Goal: Task Accomplishment & Management: Manage account settings

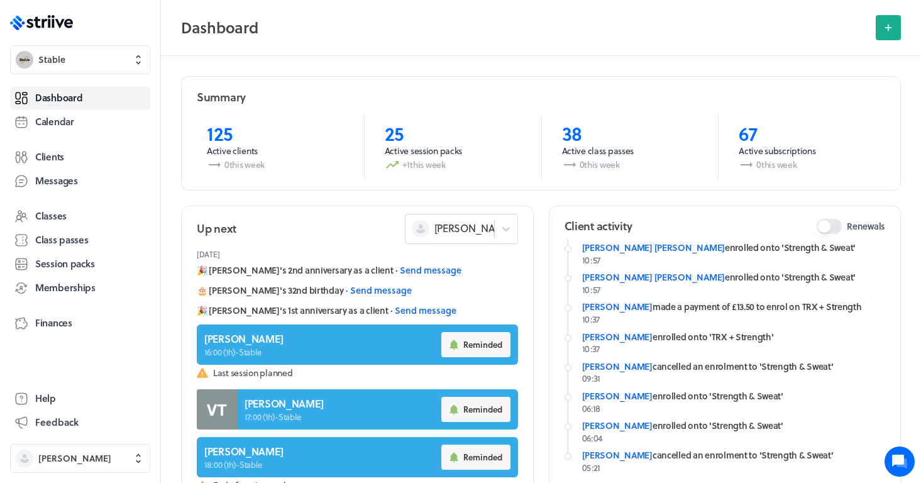
scroll to position [79, 0]
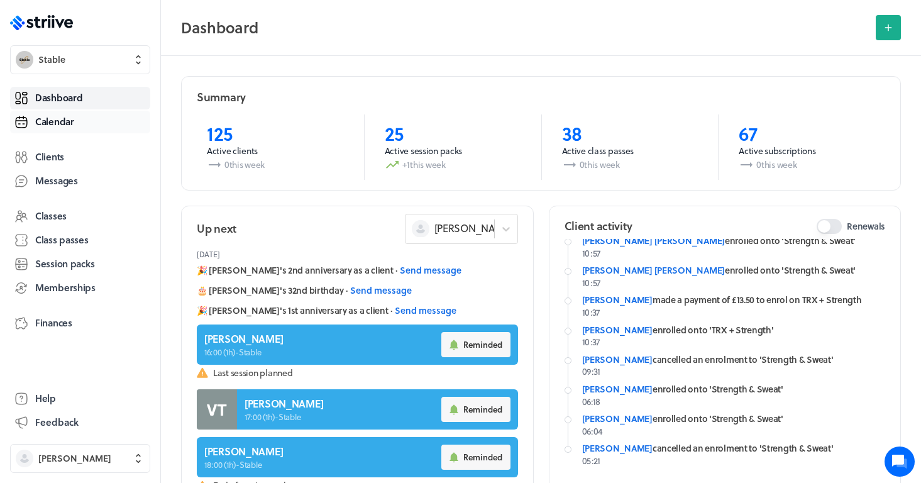
click at [70, 125] on span "Calendar" at bounding box center [54, 121] width 39 height 13
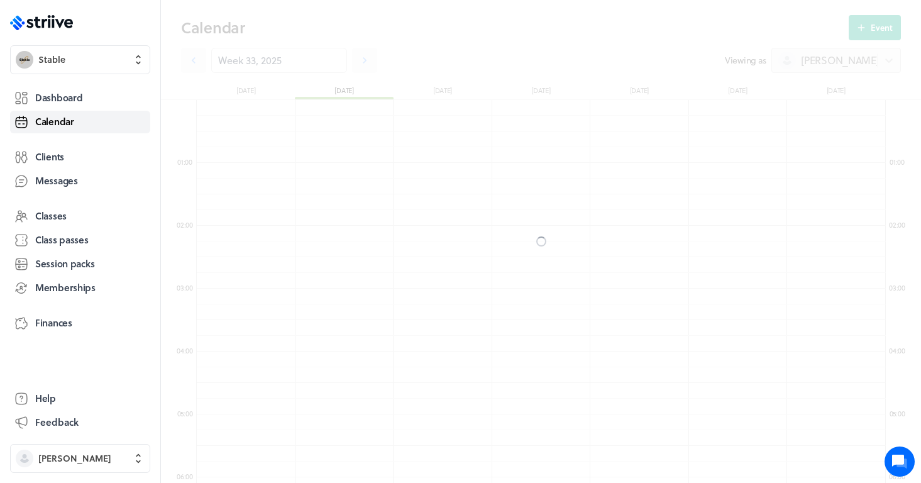
scroll to position [1508, 689]
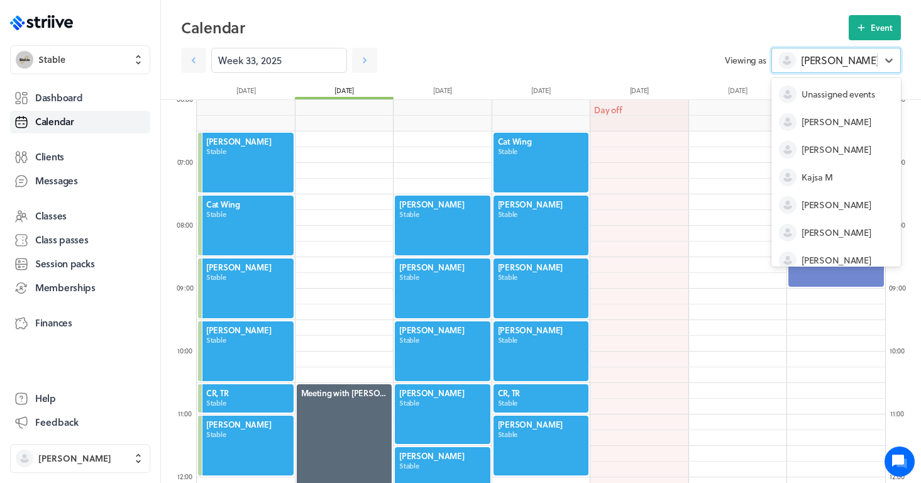
click at [850, 60] on div "[PERSON_NAME]" at bounding box center [824, 60] width 105 height 16
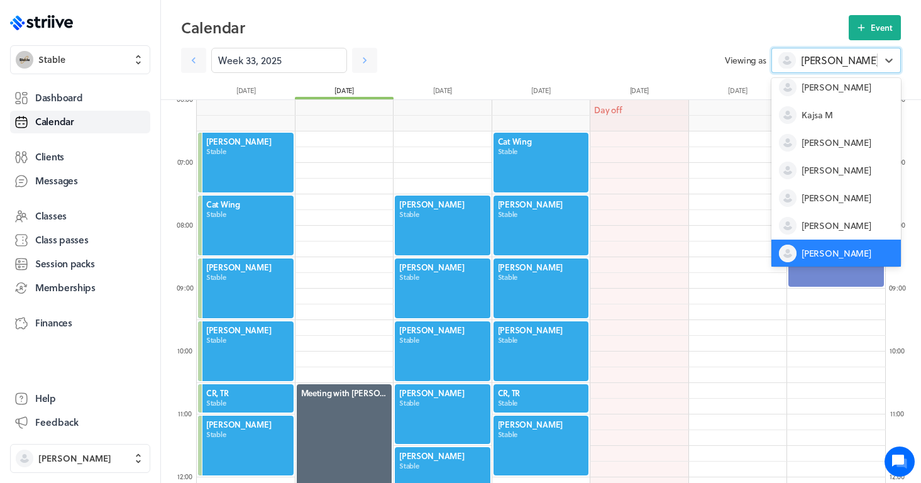
scroll to position [13, 0]
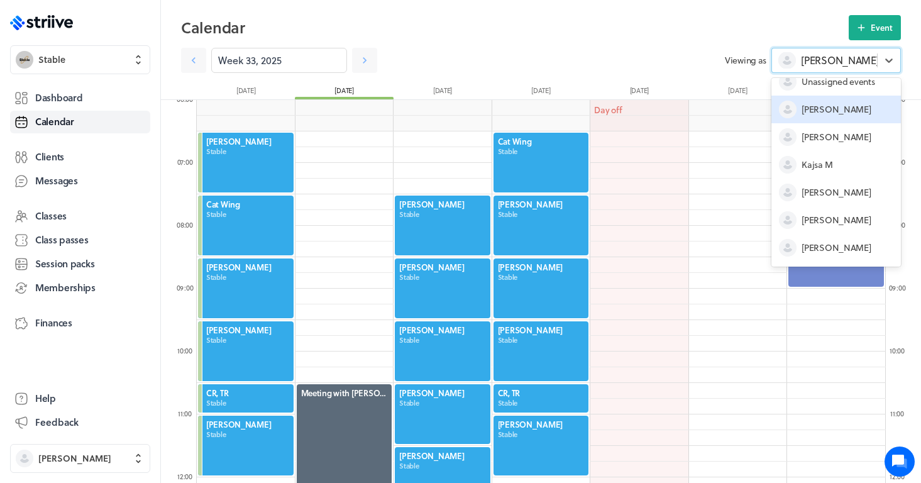
click at [819, 109] on span "[PERSON_NAME]" at bounding box center [835, 109] width 69 height 13
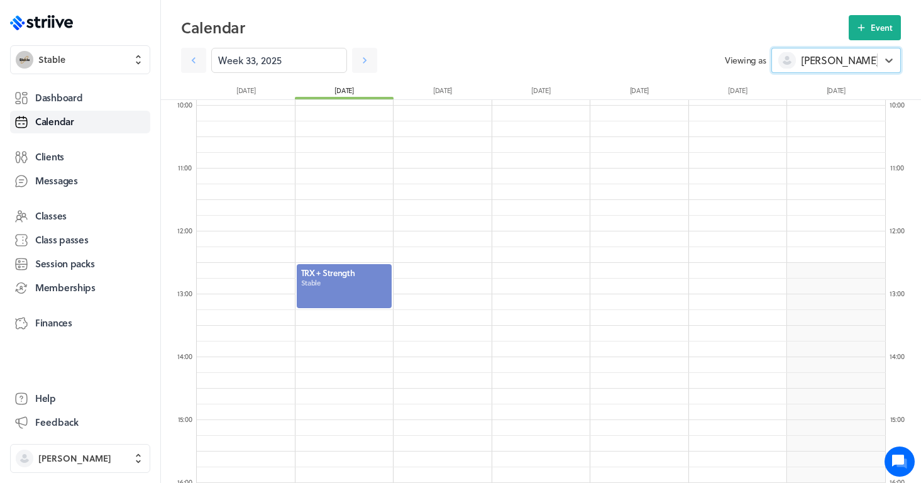
scroll to position [639, 0]
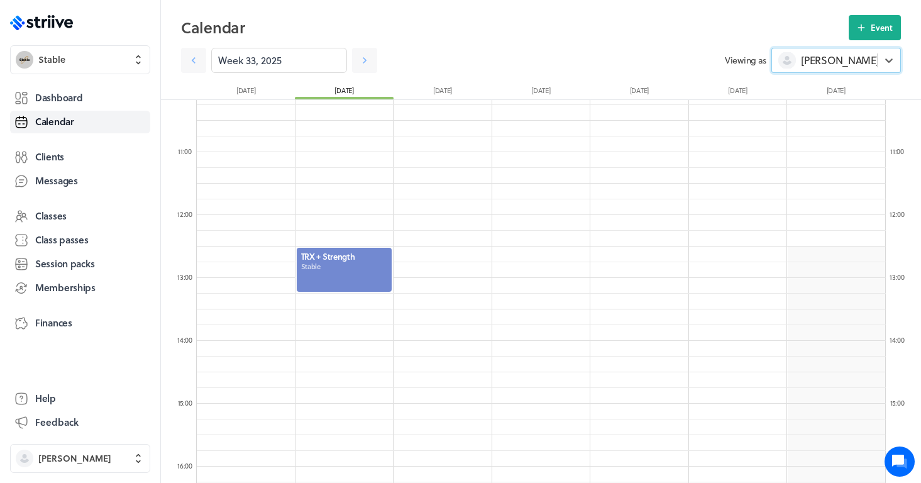
click at [349, 271] on div at bounding box center [344, 269] width 98 height 47
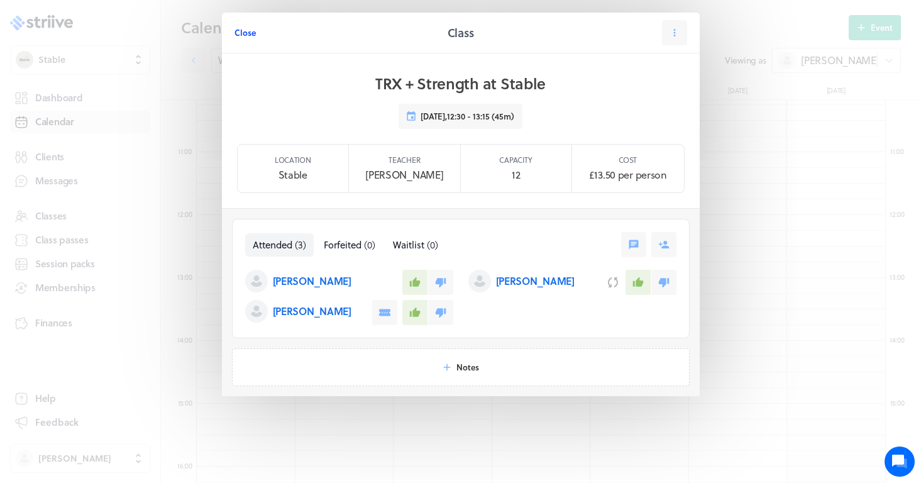
click at [243, 35] on span "Close" at bounding box center [244, 32] width 21 height 11
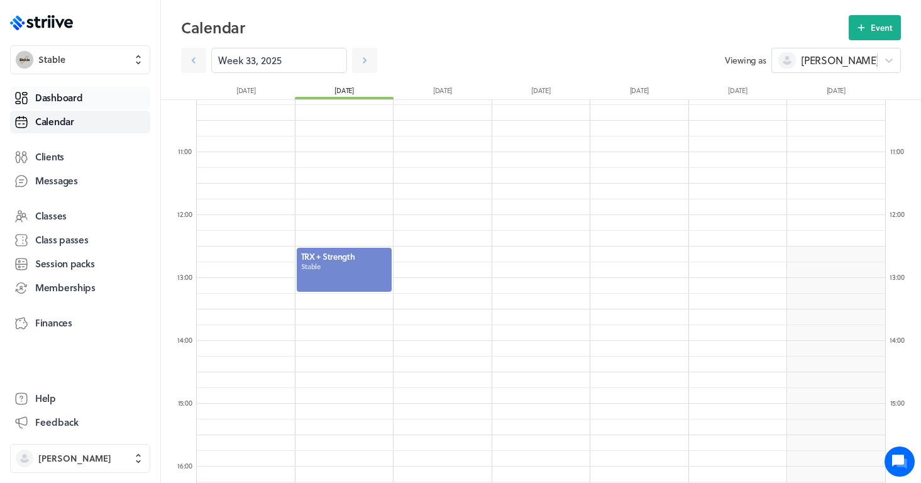
click at [77, 97] on span "Dashboard" at bounding box center [58, 97] width 47 height 13
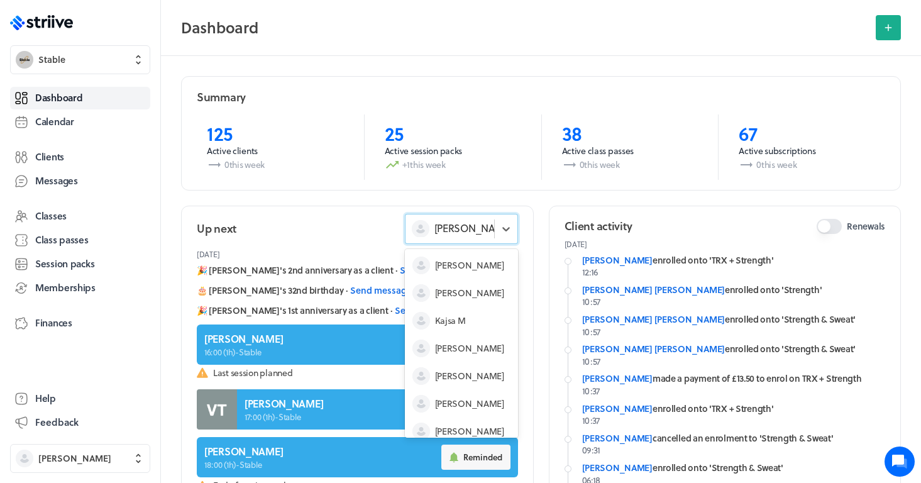
click at [462, 233] on span "[PERSON_NAME]" at bounding box center [473, 228] width 78 height 14
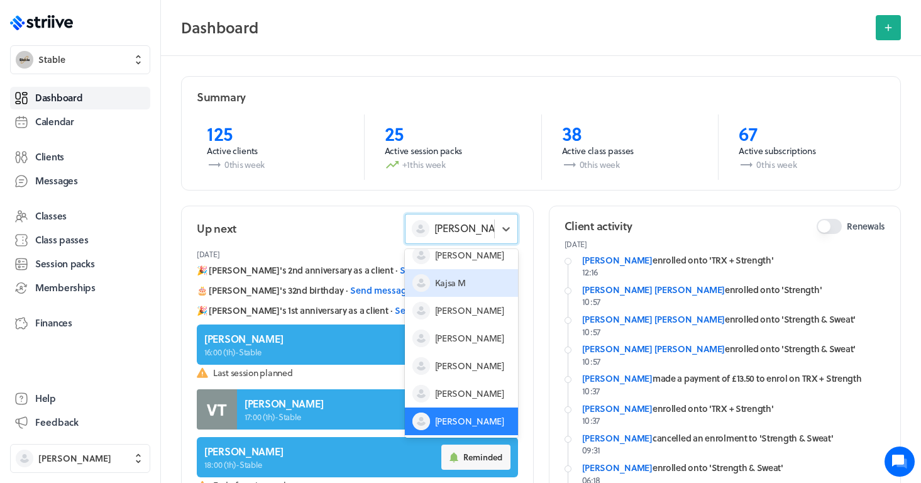
click at [459, 282] on span "Kajsa M" at bounding box center [450, 283] width 31 height 13
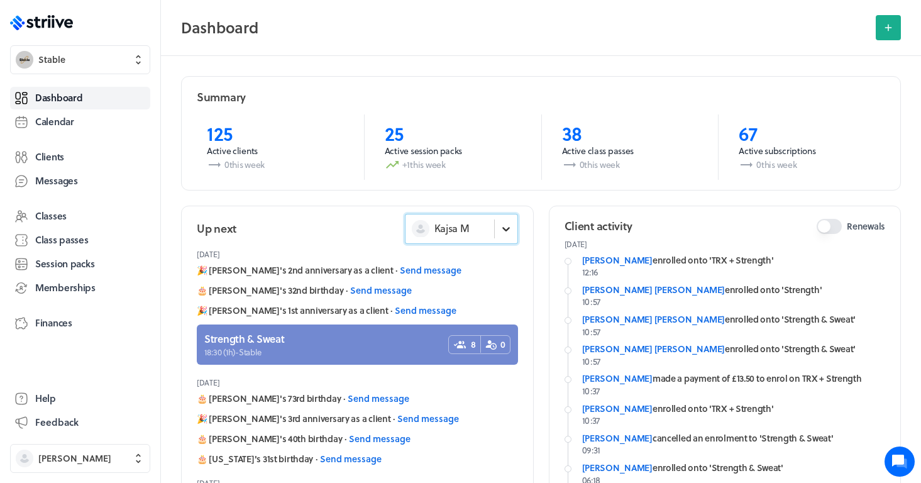
scroll to position [0, 0]
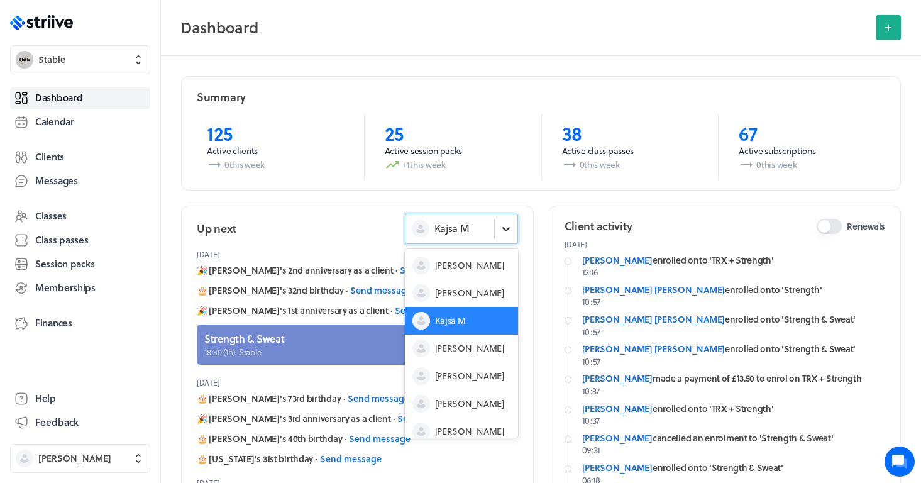
click at [500, 225] on icon at bounding box center [506, 228] width 13 height 13
click at [454, 351] on span "[PERSON_NAME]" at bounding box center [469, 348] width 69 height 13
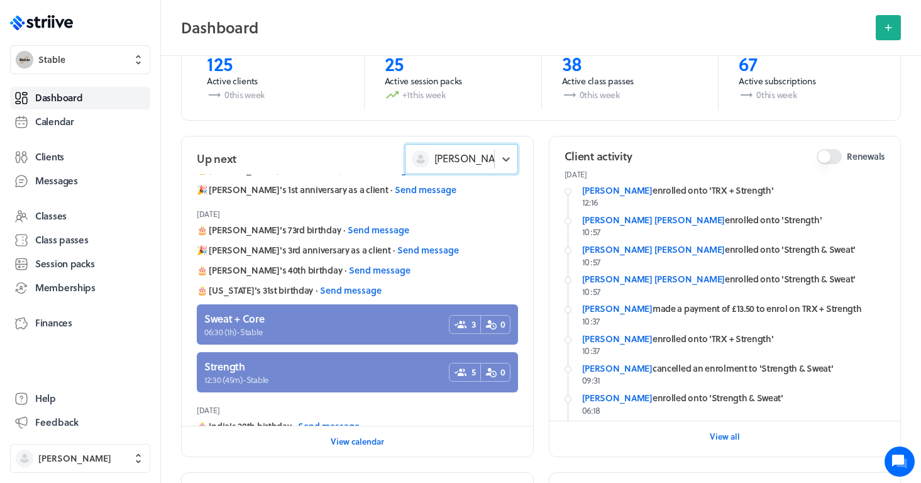
scroll to position [61, 0]
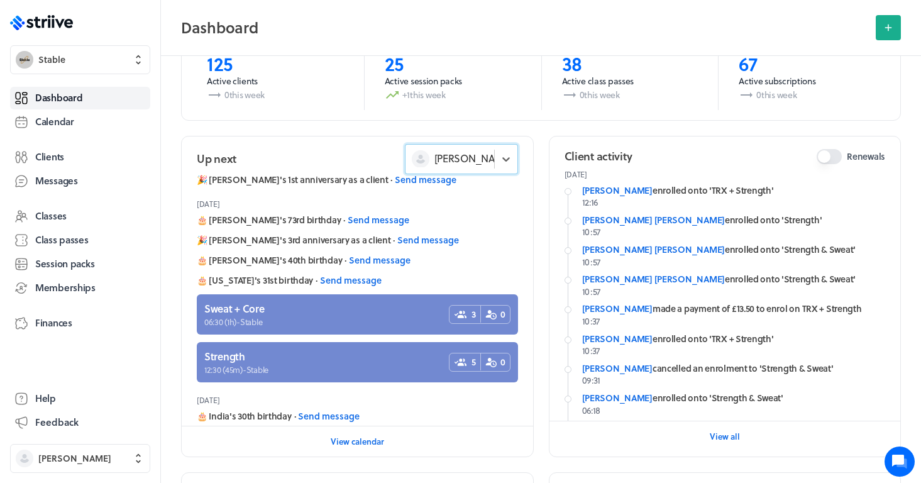
click at [475, 158] on div "[PERSON_NAME]" at bounding box center [449, 158] width 89 height 16
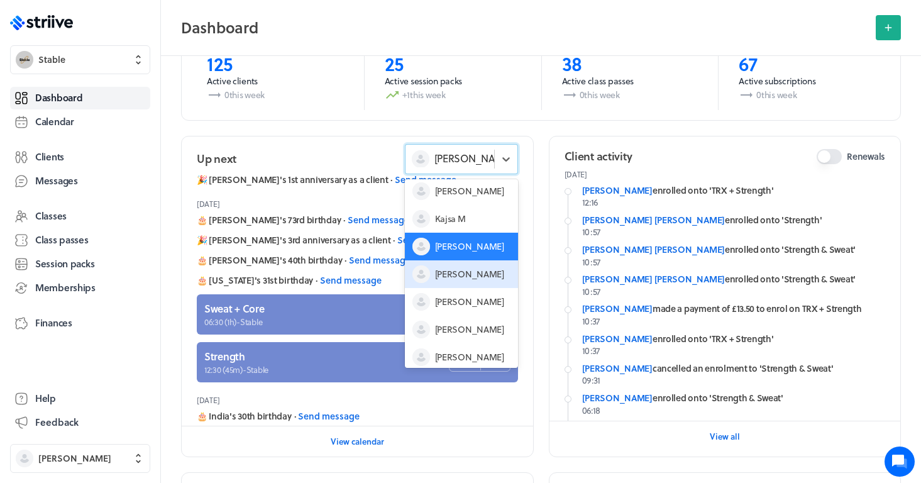
scroll to position [38, 0]
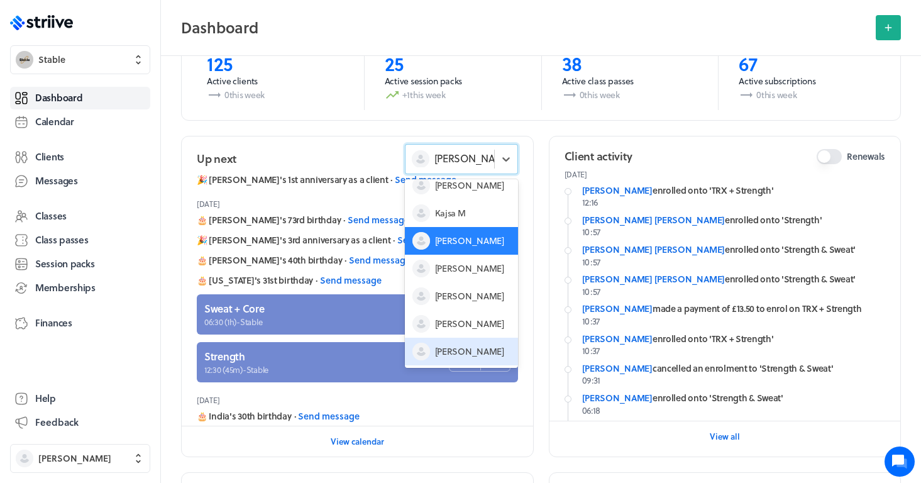
click at [457, 351] on span "[PERSON_NAME]" at bounding box center [469, 351] width 69 height 13
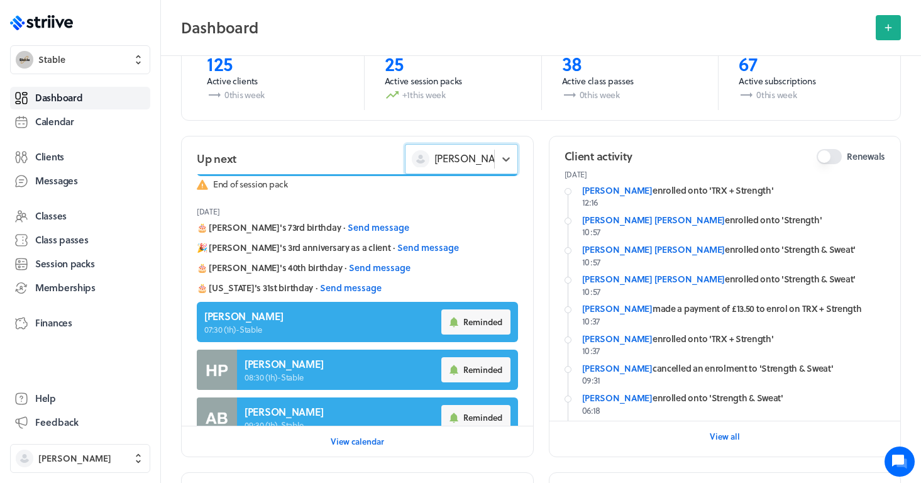
scroll to position [207, 0]
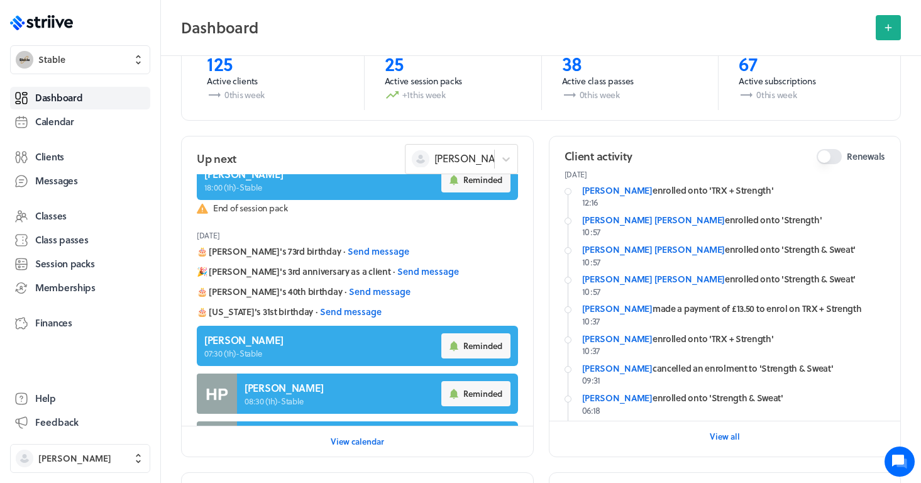
drag, startPoint x: 105, startPoint y: 462, endPoint x: 165, endPoint y: 468, distance: 60.6
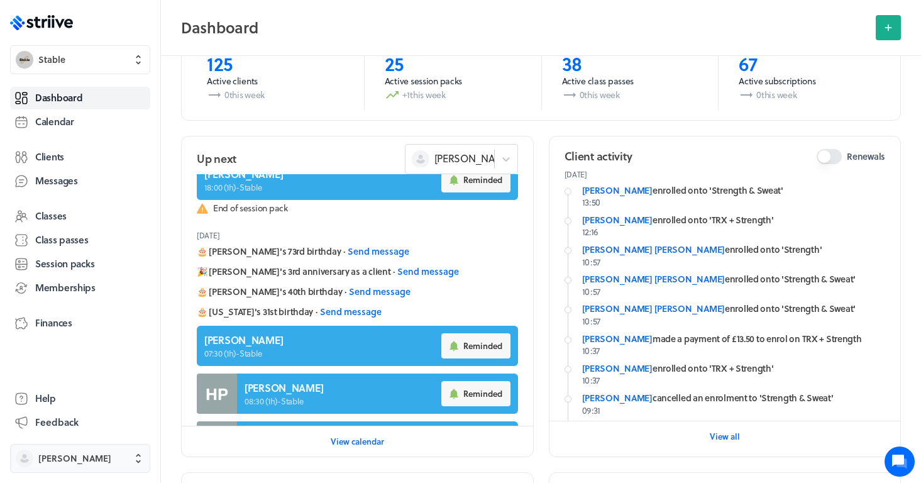
click at [57, 456] on span "[PERSON_NAME]" at bounding box center [74, 458] width 73 height 13
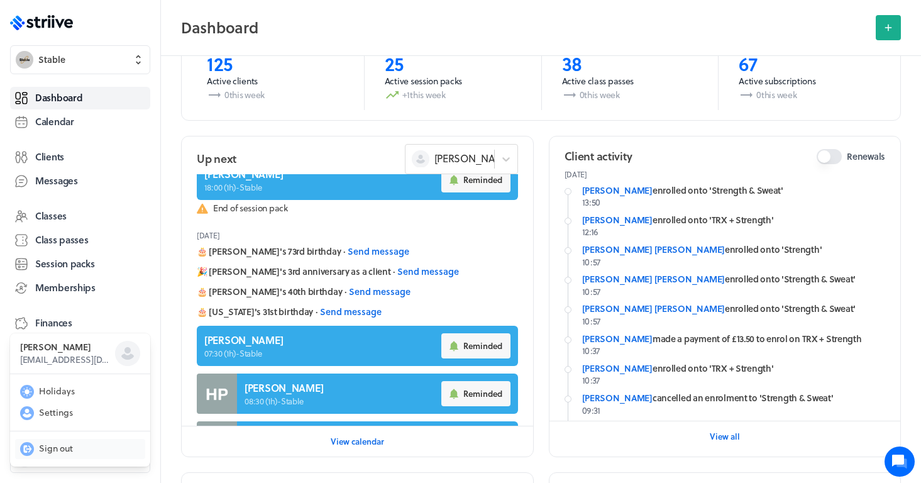
click at [61, 448] on span "Sign out" at bounding box center [56, 448] width 34 height 13
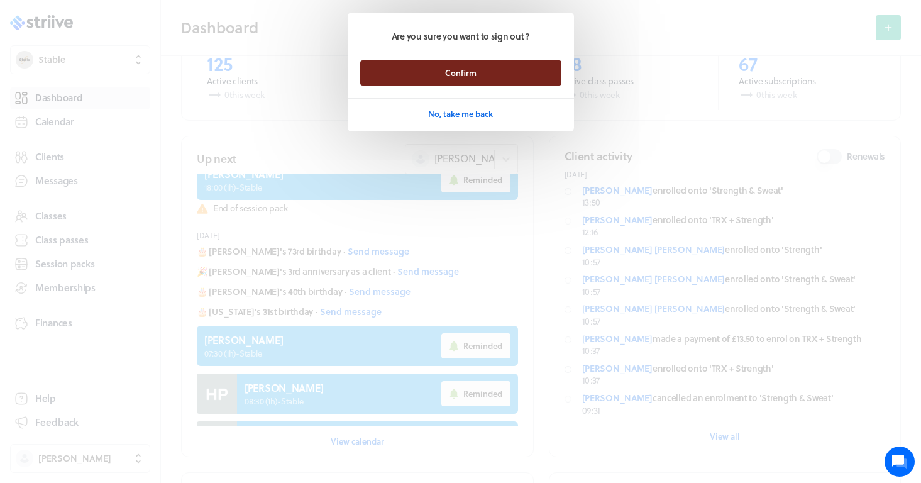
click at [489, 76] on button "Confirm" at bounding box center [460, 72] width 201 height 25
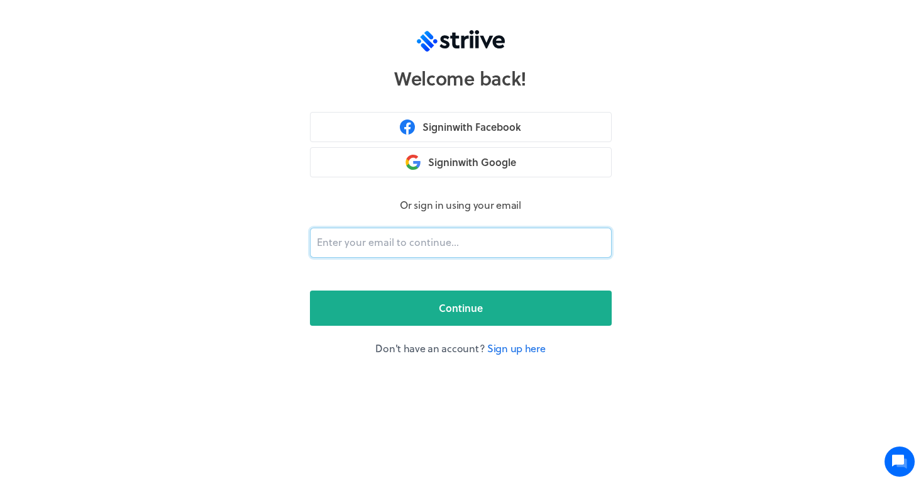
click at [428, 246] on input "email" at bounding box center [461, 242] width 302 height 30
type input "ma"
type input "mandyjaynept@gmail.com"
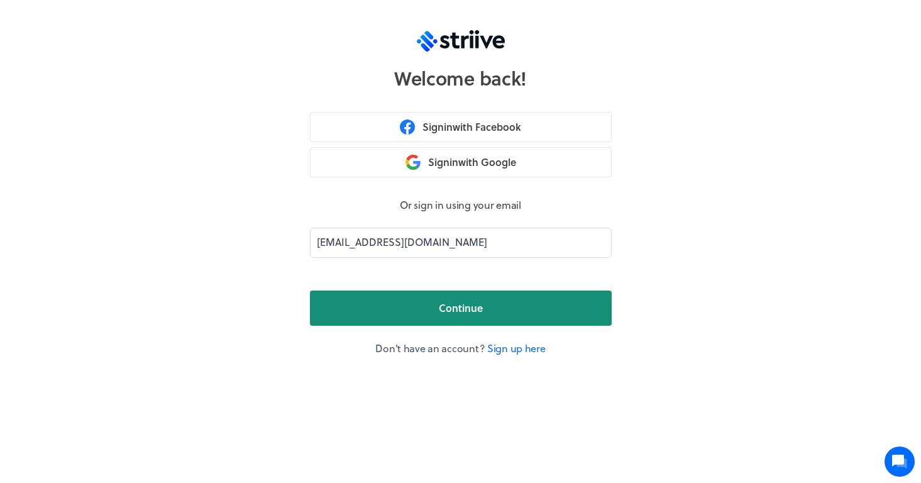
click at [437, 300] on button "Continue" at bounding box center [461, 307] width 302 height 35
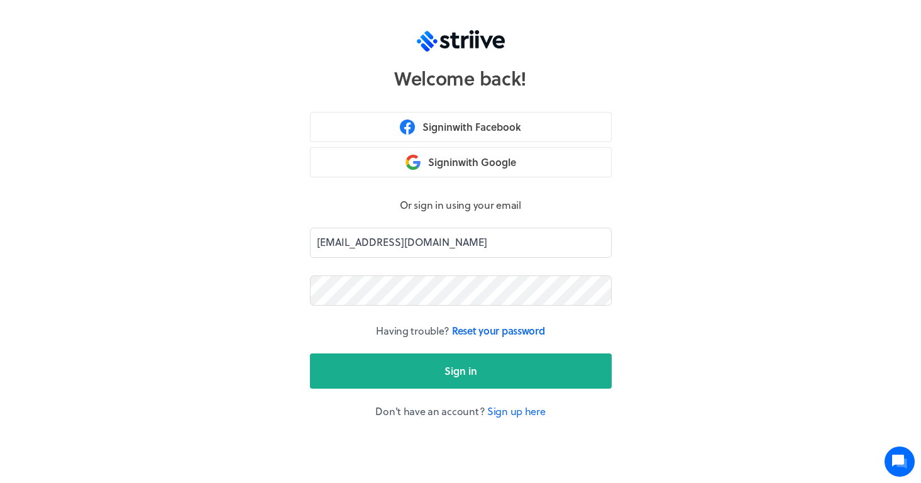
click at [460, 370] on button "Sign in" at bounding box center [461, 370] width 302 height 35
